Goal: Download file/media

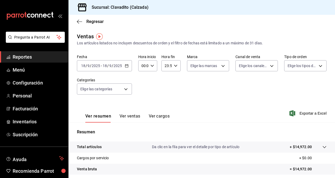
click at [127, 68] on icon "button" at bounding box center [127, 66] width 4 height 4
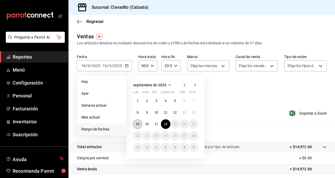
click at [138, 124] on abbr "15" at bounding box center [137, 124] width 3 height 4
click at [165, 123] on abbr "18" at bounding box center [165, 124] width 3 height 4
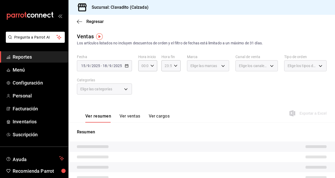
click at [310, 112] on div "Exportar a Excel" at bounding box center [309, 113] width 36 height 6
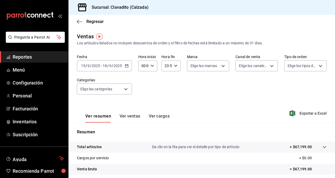
click at [310, 112] on span "Exportar a Excel" at bounding box center [309, 113] width 36 height 6
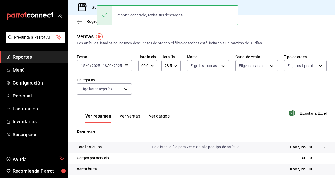
click at [134, 32] on main "Regresar Ventas Los artículos listados no incluyen descuentos de orden y el fil…" at bounding box center [202, 134] width 267 height 238
click at [127, 66] on icon "button" at bounding box center [127, 66] width 4 height 4
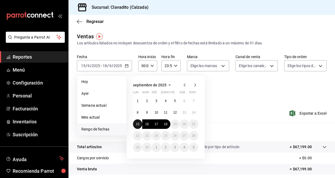
click at [137, 125] on abbr "15" at bounding box center [137, 124] width 3 height 4
click at [158, 126] on button "17" at bounding box center [156, 123] width 9 height 9
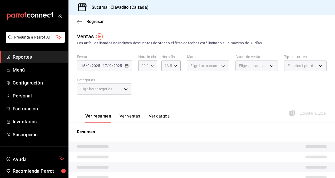
click at [302, 113] on div "Exportar a Excel" at bounding box center [309, 113] width 36 height 6
click at [308, 113] on div "Exportar a Excel" at bounding box center [309, 113] width 36 height 6
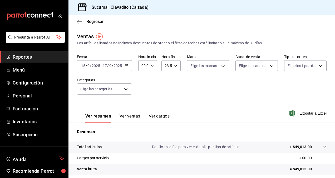
click at [308, 113] on span "Exportar a Excel" at bounding box center [309, 113] width 36 height 6
